Goal: Task Accomplishment & Management: Manage account settings

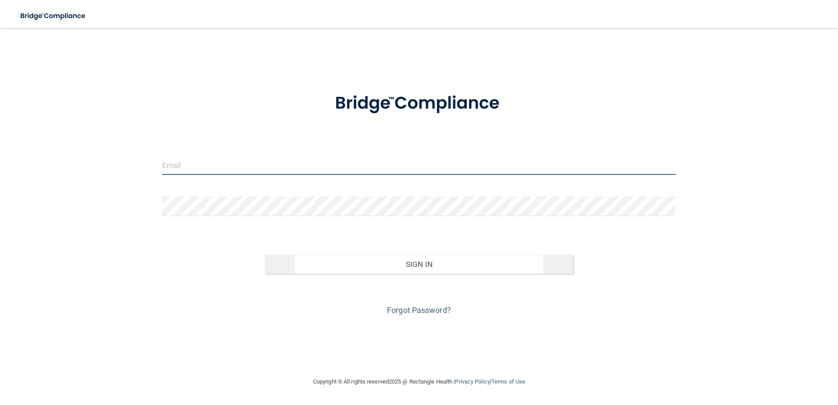
type input "[EMAIL_ADDRESS][DOMAIN_NAME]"
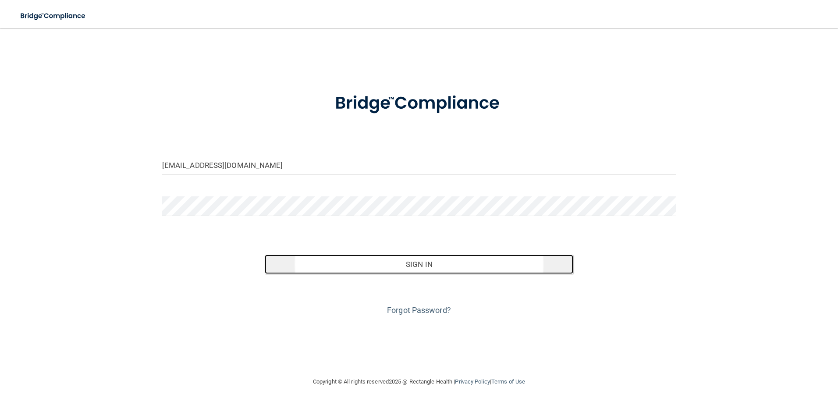
click at [398, 259] on button "Sign In" at bounding box center [419, 264] width 309 height 19
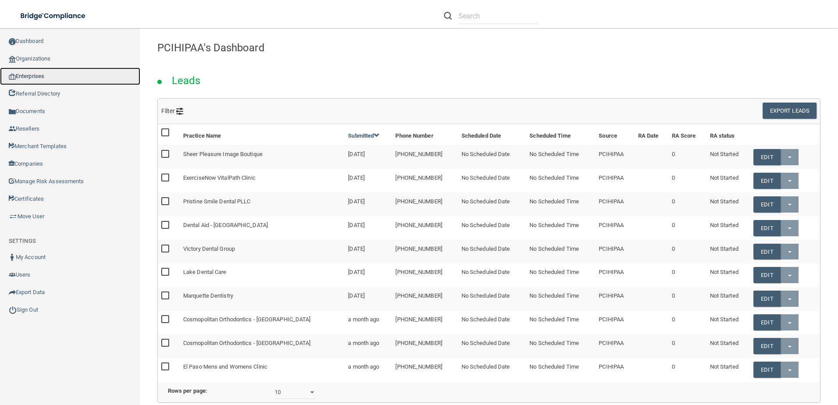
click at [45, 77] on link "Enterprises" at bounding box center [70, 77] width 140 height 18
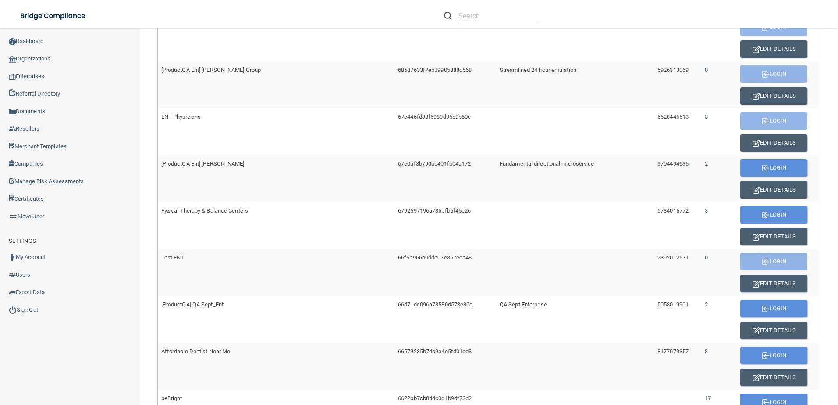
scroll to position [263, 0]
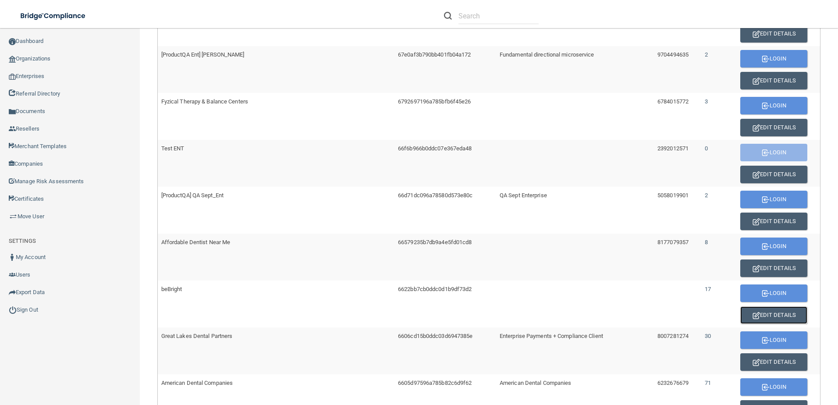
click at [771, 313] on button "Edit Details" at bounding box center [774, 316] width 67 height 18
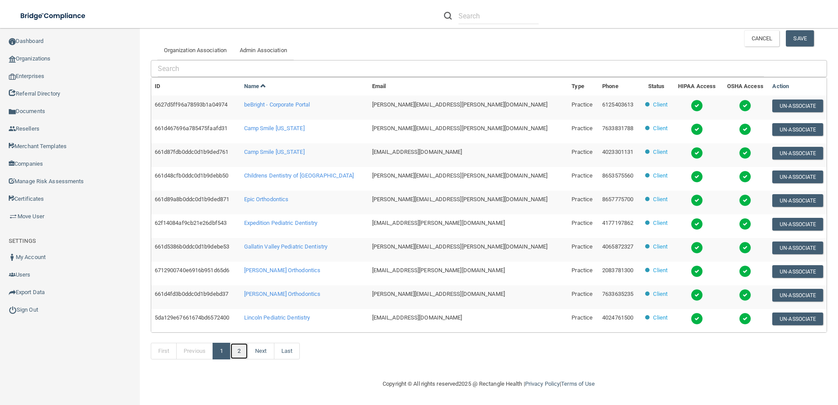
click at [239, 354] on link "2" at bounding box center [239, 351] width 18 height 17
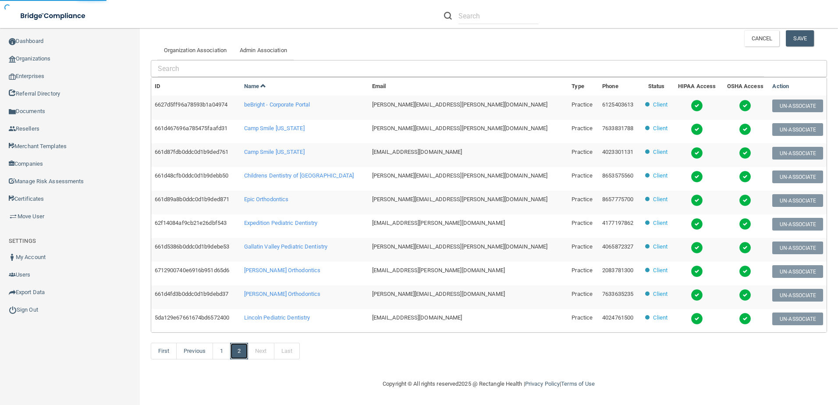
scroll to position [141, 0]
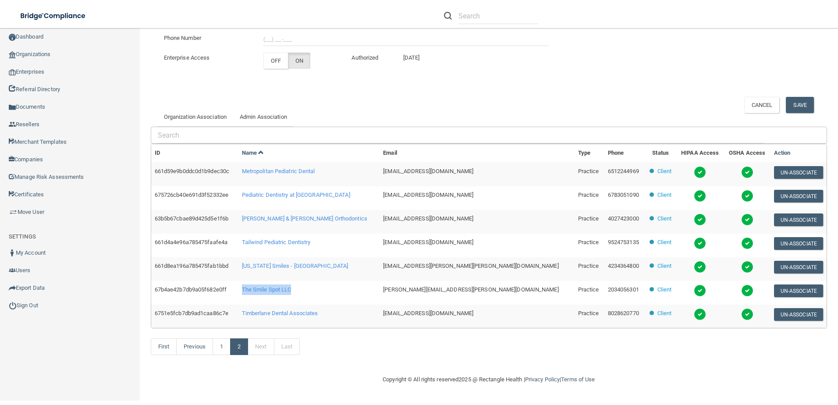
drag, startPoint x: 325, startPoint y: 289, endPoint x: 261, endPoint y: 294, distance: 64.6
click at [261, 294] on td "The Smile Spot LLC" at bounding box center [310, 293] width 142 height 24
drag, startPoint x: 261, startPoint y: 294, endPoint x: 273, endPoint y: 290, distance: 12.8
copy span "The Smile Spot LLC"
